Goal: Find specific page/section: Find specific page/section

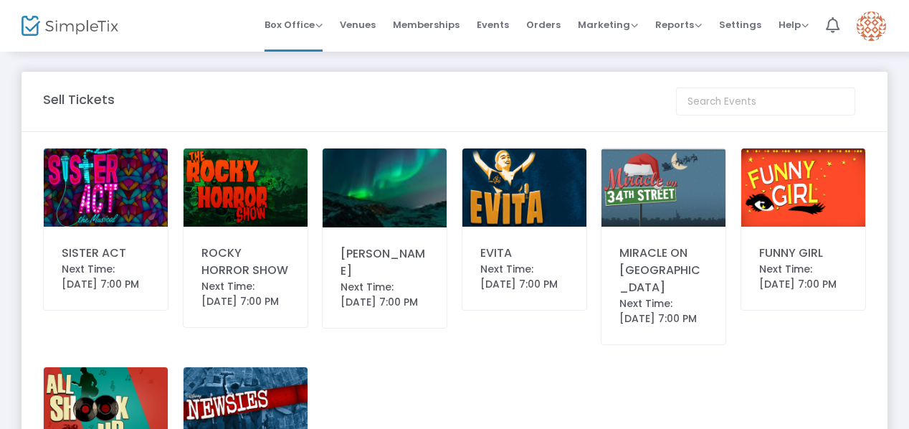
click at [399, 192] on img at bounding box center [385, 187] width 124 height 79
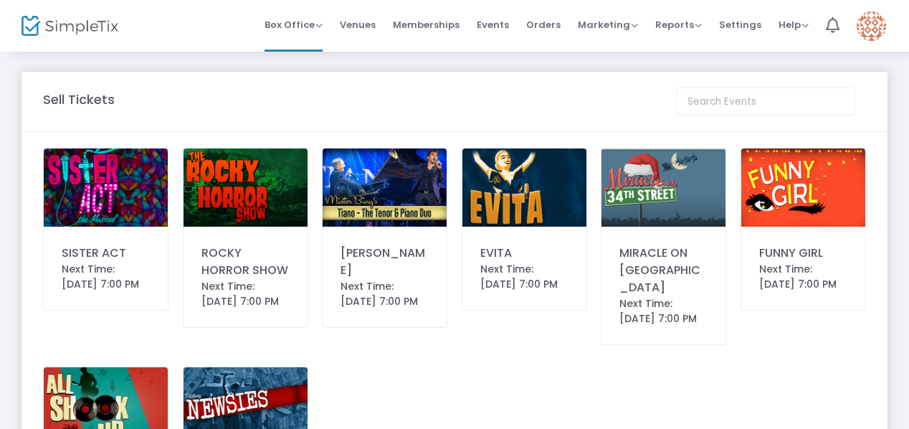
click at [396, 195] on img at bounding box center [385, 187] width 124 height 78
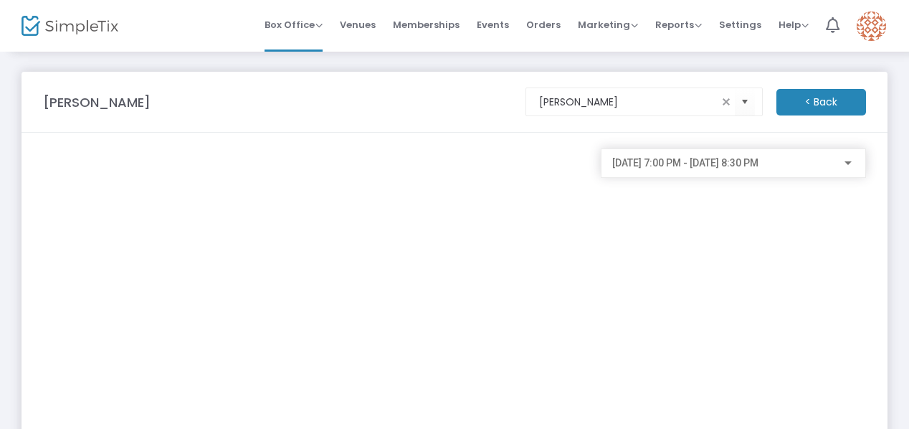
click at [499, 24] on span "Events" at bounding box center [493, 24] width 32 height 37
